Goal: Navigation & Orientation: Find specific page/section

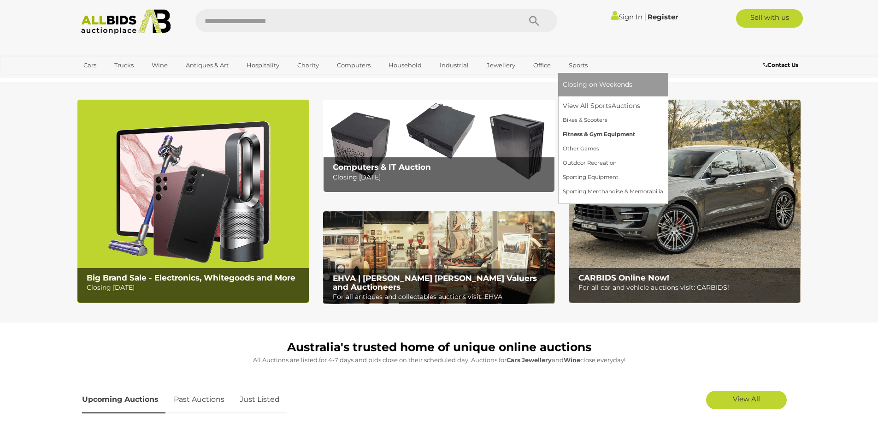
click at [574, 133] on link "Fitness & Gym Equipment" at bounding box center [613, 134] width 100 height 14
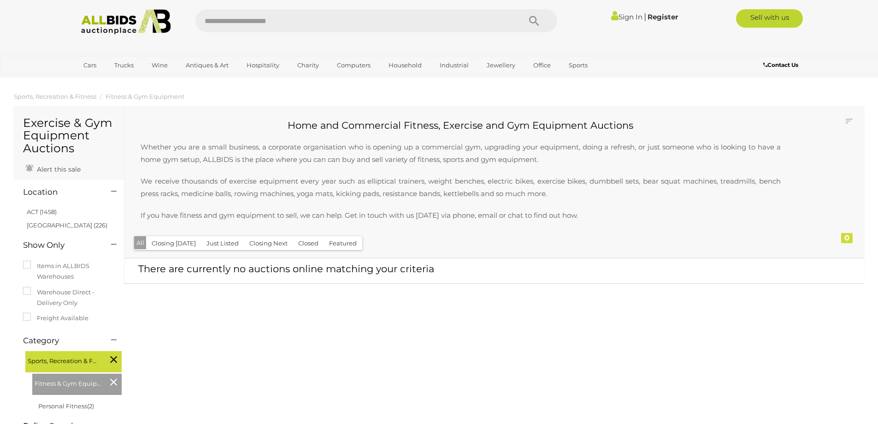
click at [100, 25] on img at bounding box center [126, 21] width 100 height 25
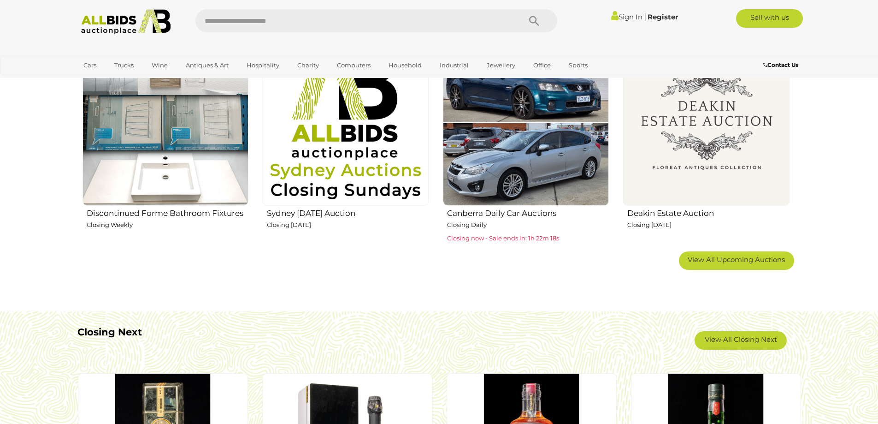
scroll to position [599, 0]
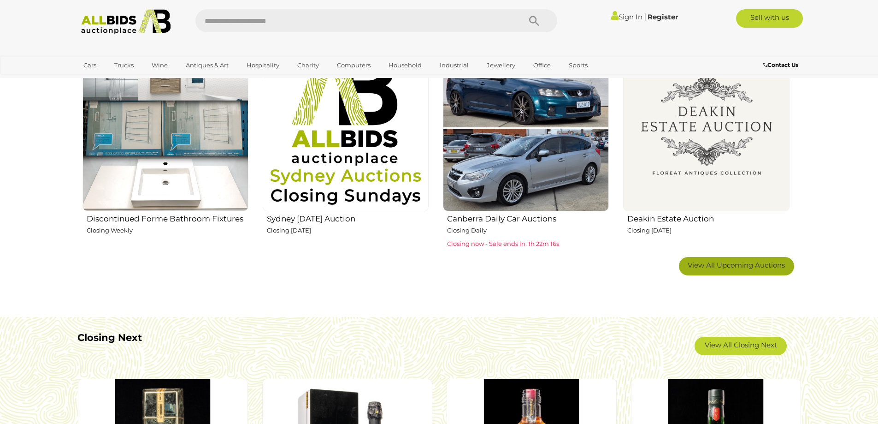
click at [747, 261] on span "View All Upcoming Auctions" at bounding box center [736, 264] width 97 height 9
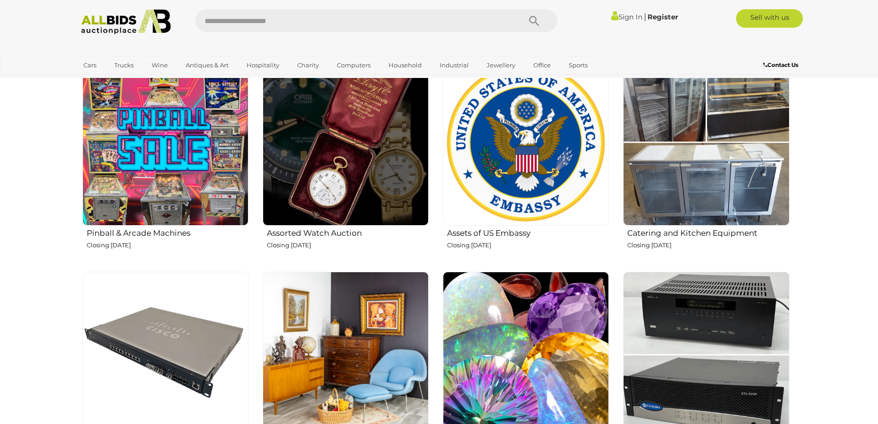
scroll to position [876, 0]
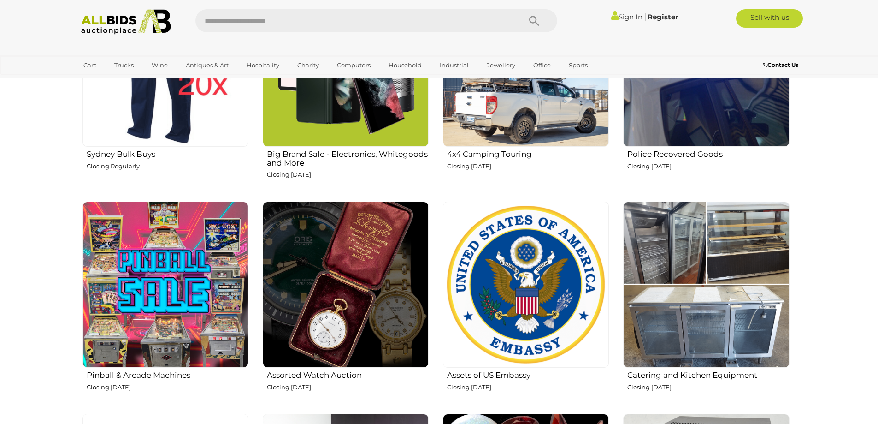
click at [557, 296] on img at bounding box center [526, 284] width 166 height 166
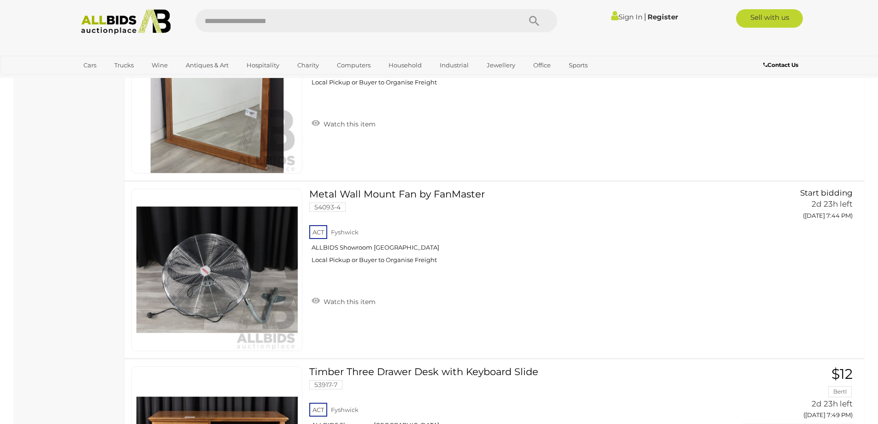
scroll to position [3410, 0]
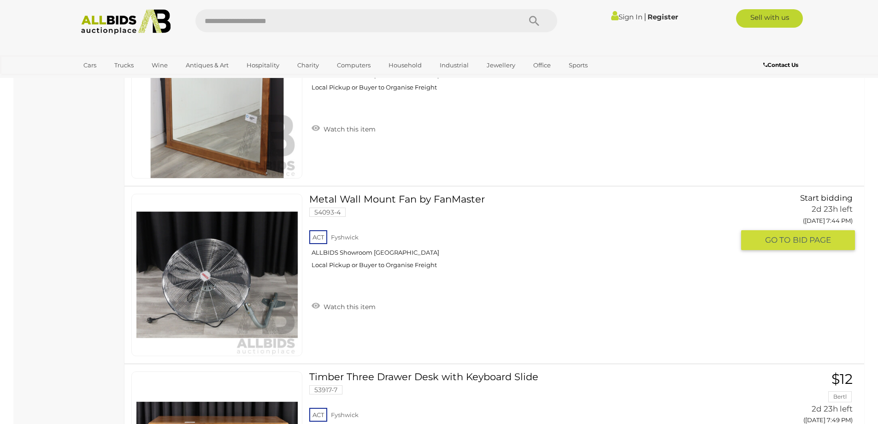
click at [222, 277] on img at bounding box center [216, 274] width 161 height 161
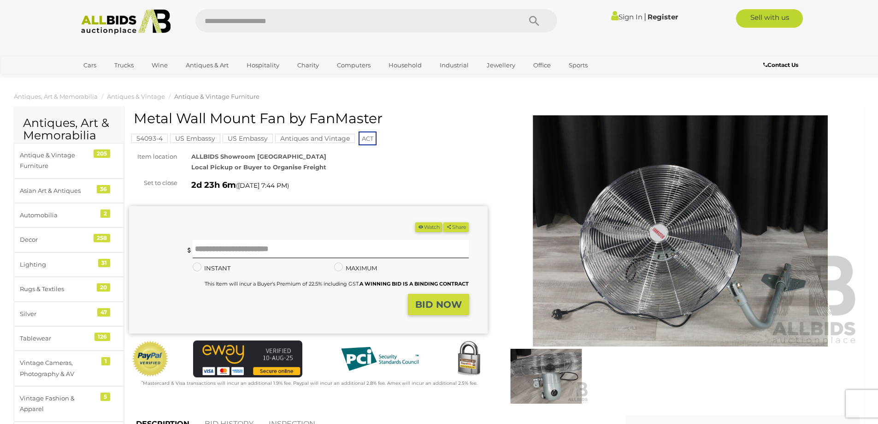
click at [563, 376] on img at bounding box center [546, 375] width 85 height 55
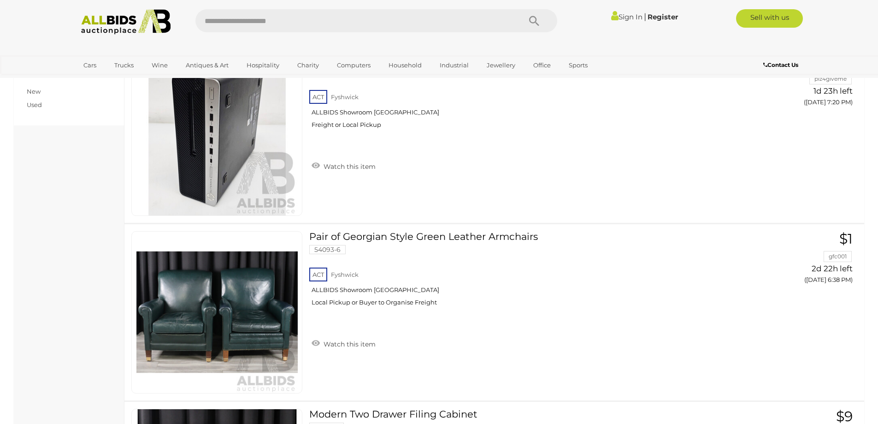
scroll to position [3548, 0]
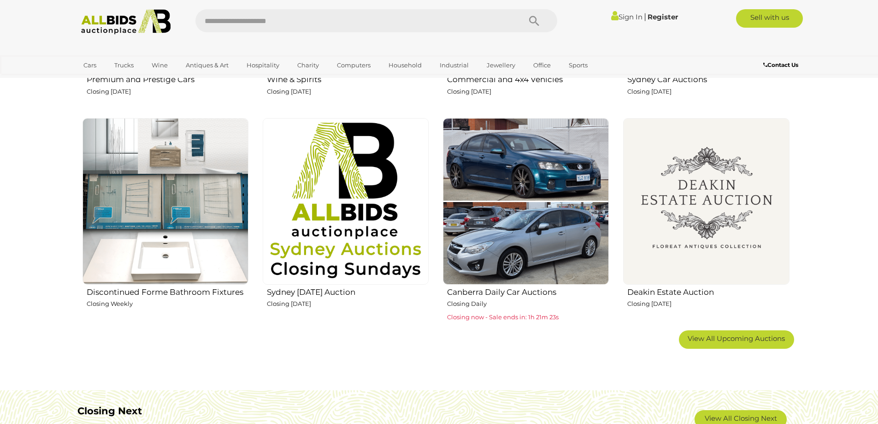
scroll to position [645, 0]
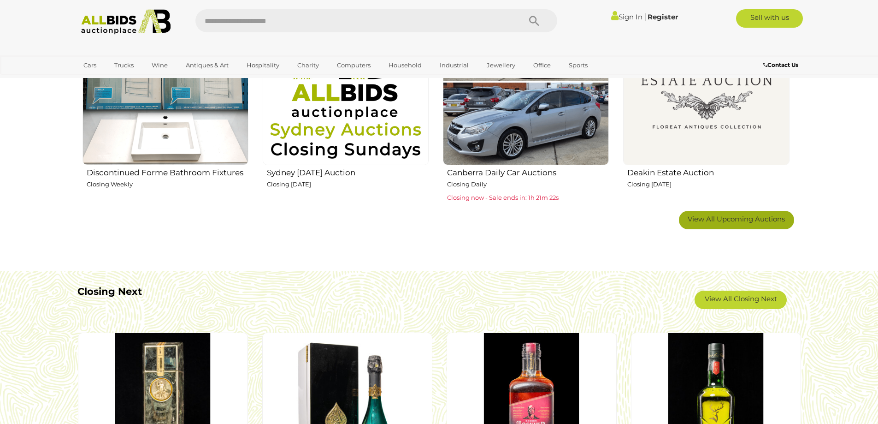
click at [747, 218] on span "View All Upcoming Auctions" at bounding box center [736, 218] width 97 height 9
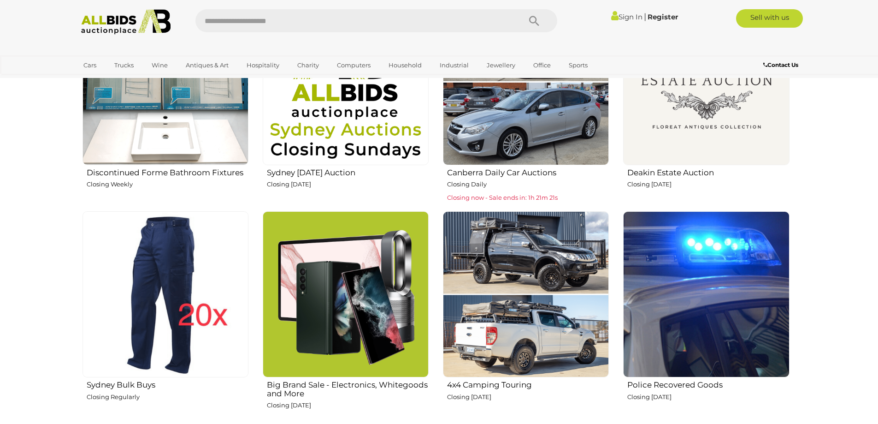
click at [747, 218] on img at bounding box center [706, 294] width 166 height 166
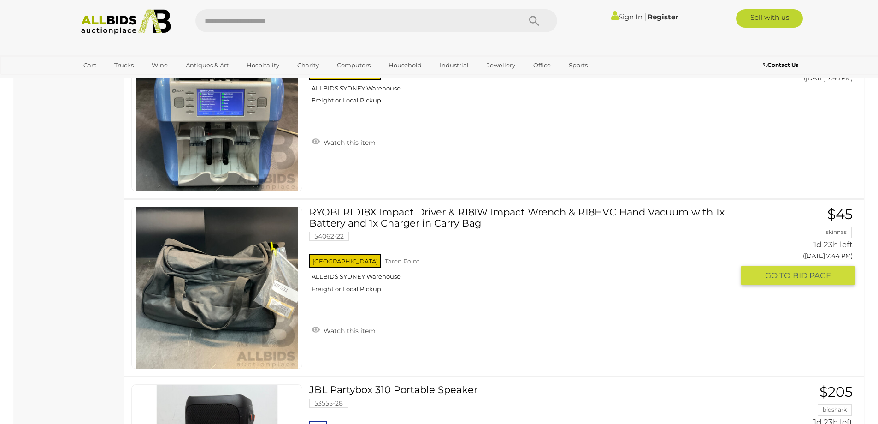
scroll to position [8756, 0]
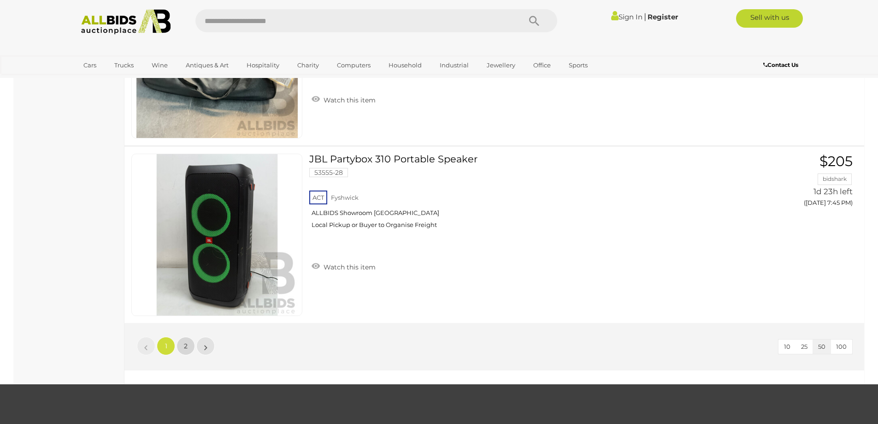
click at [188, 346] on link "2" at bounding box center [186, 345] width 18 height 18
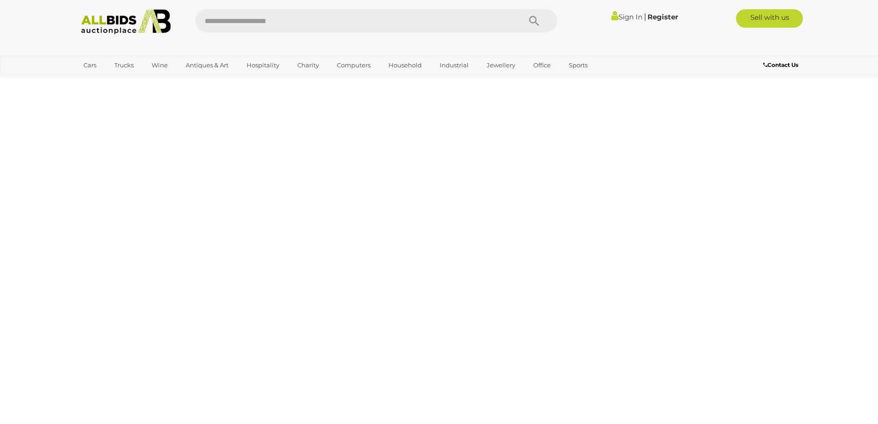
scroll to position [115, 0]
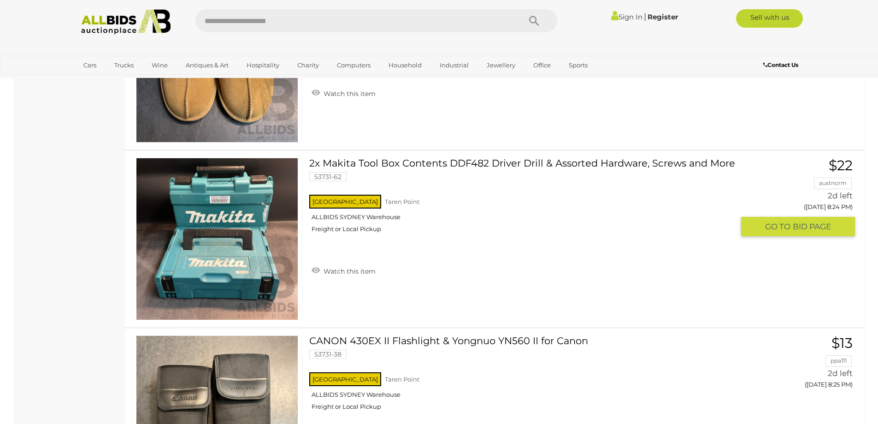
scroll to position [7535, 0]
